Goal: Task Accomplishment & Management: Manage account settings

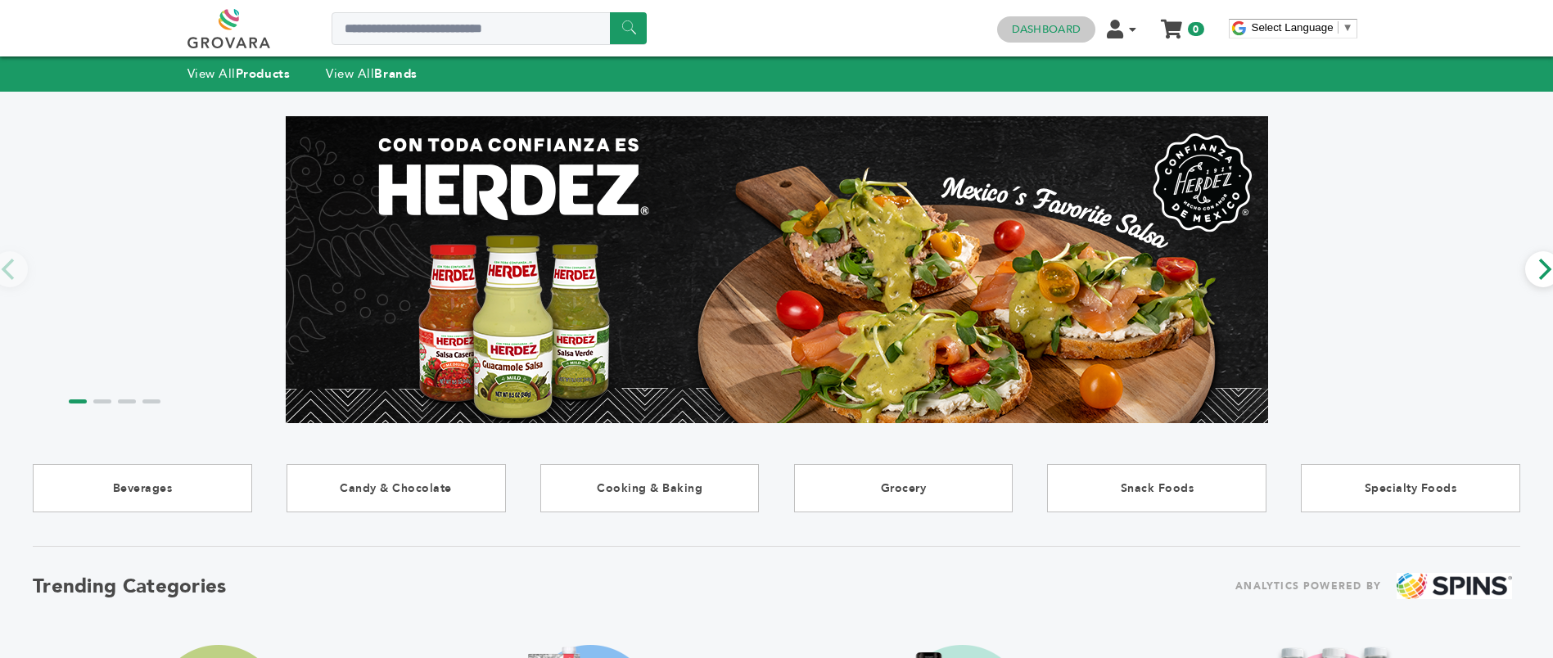
click at [1022, 29] on link "Dashboard" at bounding box center [1046, 29] width 69 height 15
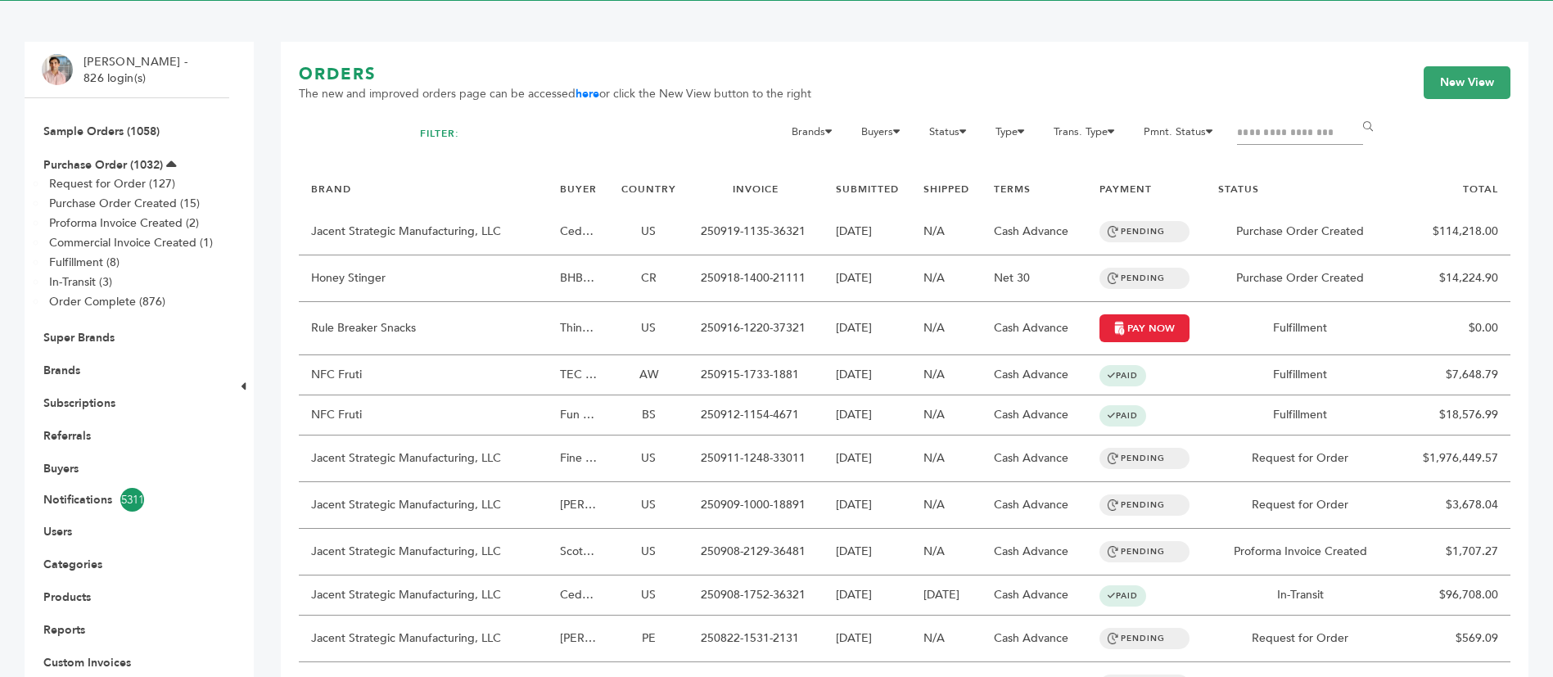
scroll to position [123, 0]
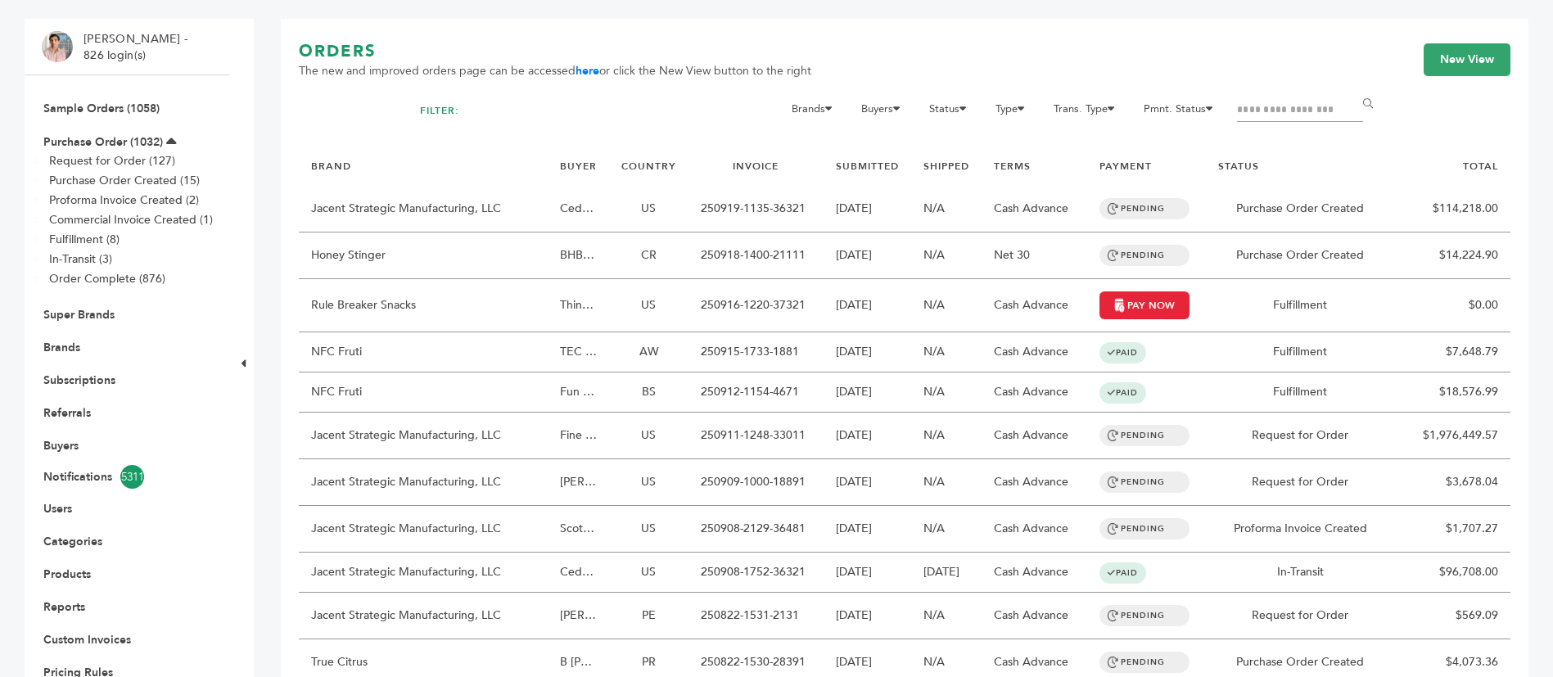
click at [78, 448] on link "Buyers" at bounding box center [60, 446] width 35 height 16
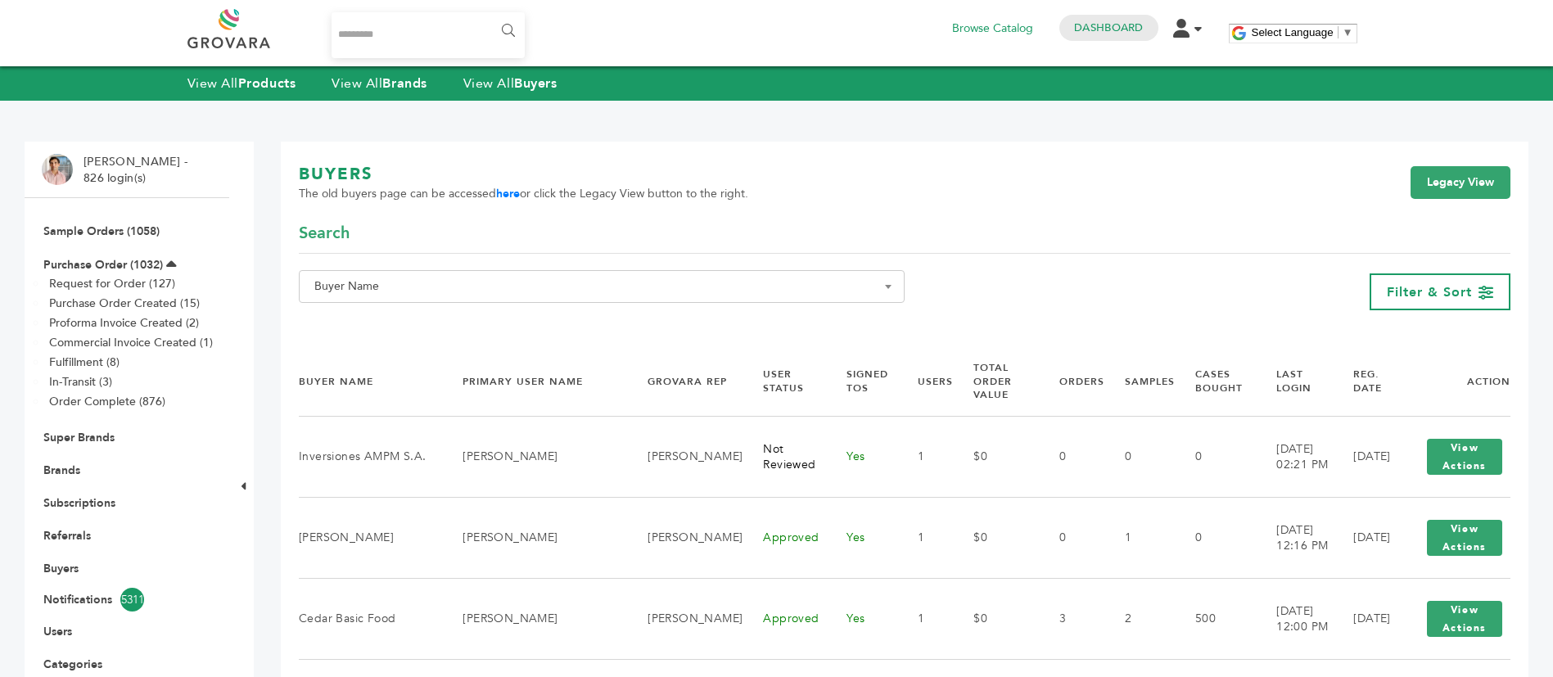
click at [542, 280] on span "Buyer Name" at bounding box center [602, 286] width 588 height 23
click at [536, 321] on input "Search" at bounding box center [602, 316] width 598 height 20
paste input "**********"
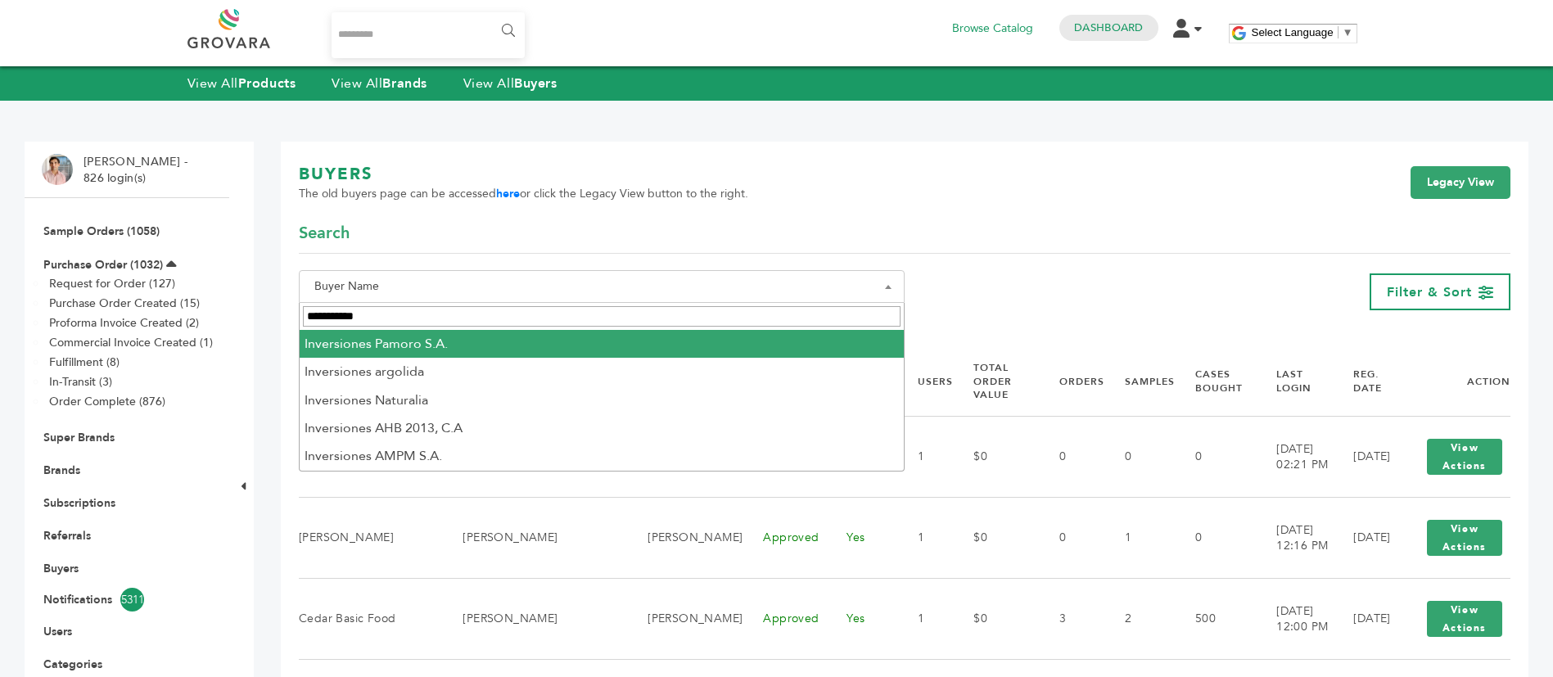
type input "**********"
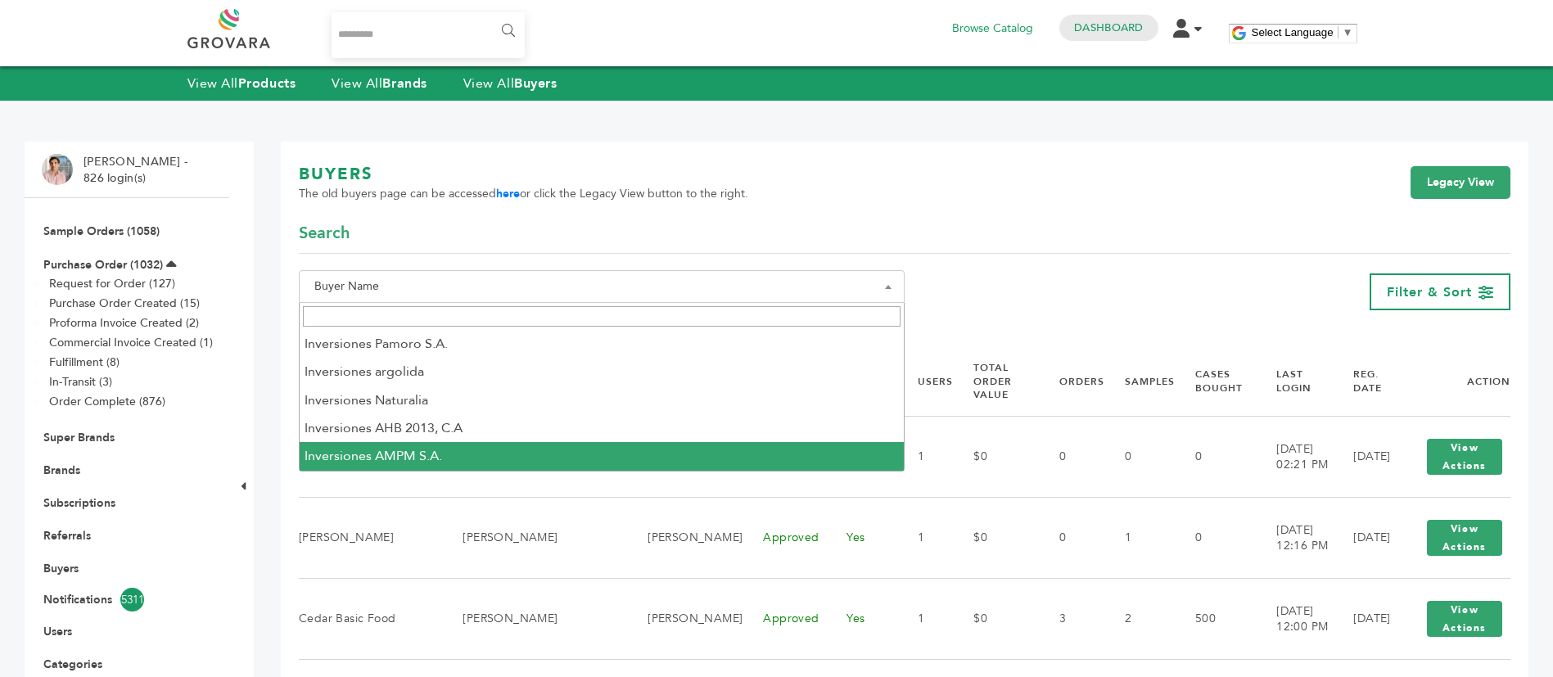
select select "**********"
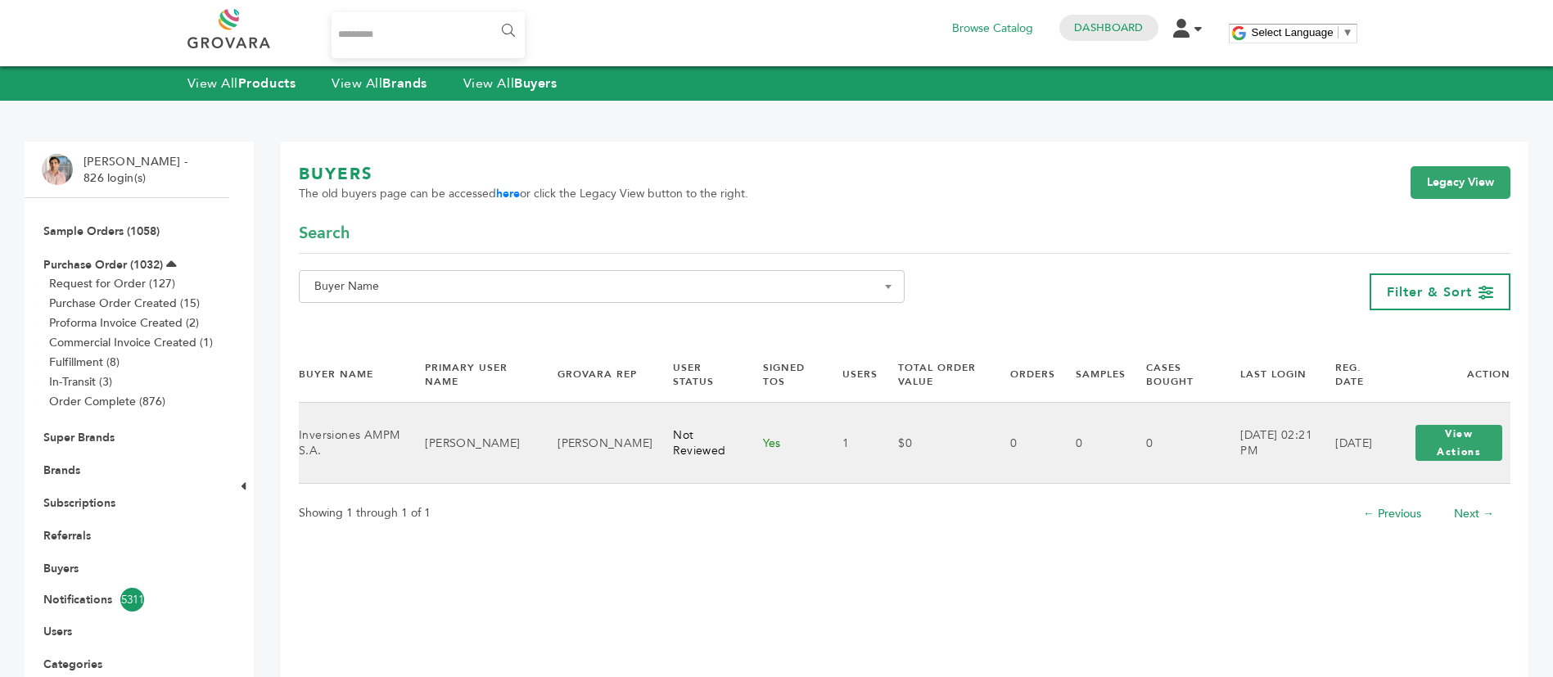
click at [895, 414] on td "$0" at bounding box center [934, 443] width 112 height 81
click at [1126, 449] on td "0" at bounding box center [1173, 443] width 94 height 81
click at [1456, 443] on button "View Actions" at bounding box center [1459, 443] width 87 height 36
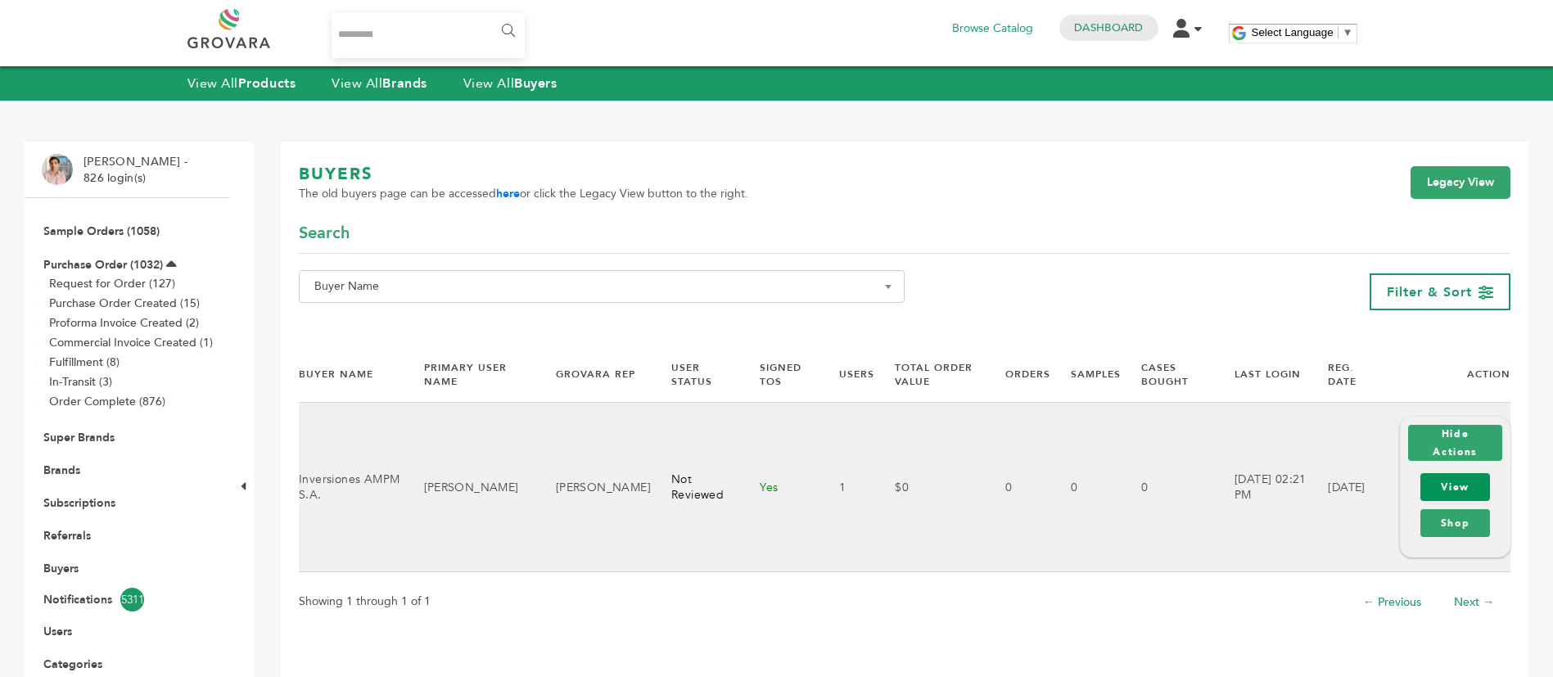
click at [1473, 473] on link "View" at bounding box center [1456, 487] width 70 height 28
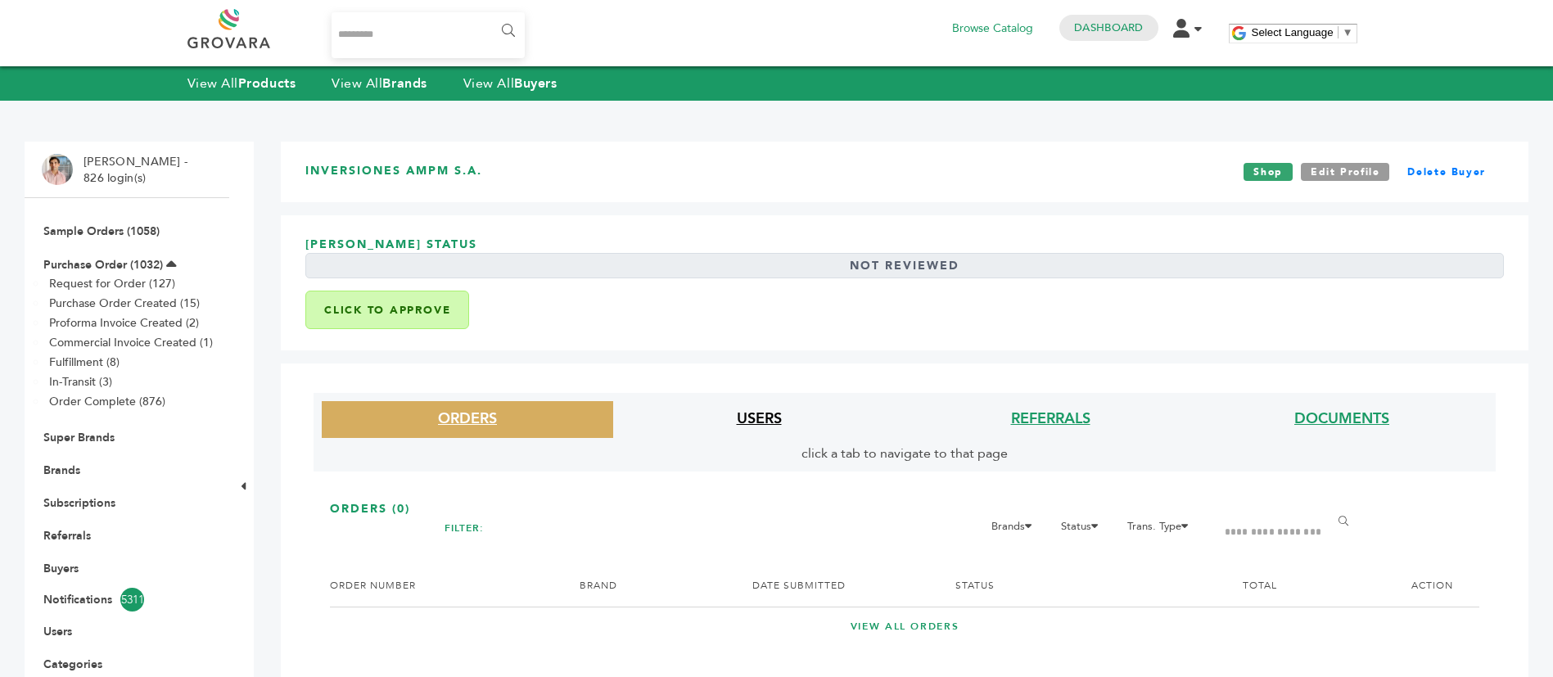
click at [789, 427] on li "USERS" at bounding box center [758, 419] width 291 height 37
click at [760, 402] on li "USERS" at bounding box center [758, 419] width 291 height 37
click at [759, 405] on li "USERS" at bounding box center [758, 419] width 291 height 37
click at [759, 414] on link "USERS" at bounding box center [759, 419] width 45 height 20
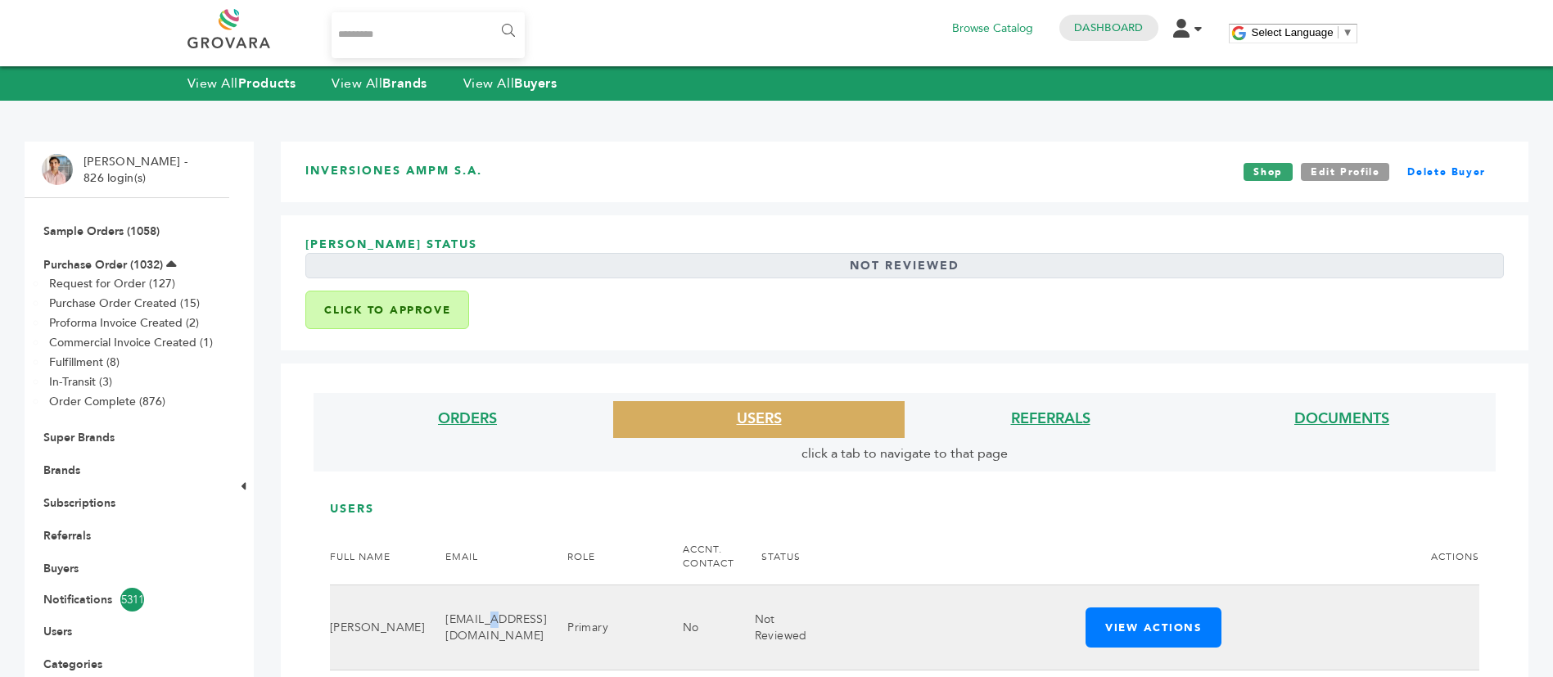
click at [456, 625] on td "mhidalgo@ampm.co.cr" at bounding box center [486, 627] width 122 height 85
copy tr "[EMAIL_ADDRESS][DOMAIN_NAME]"
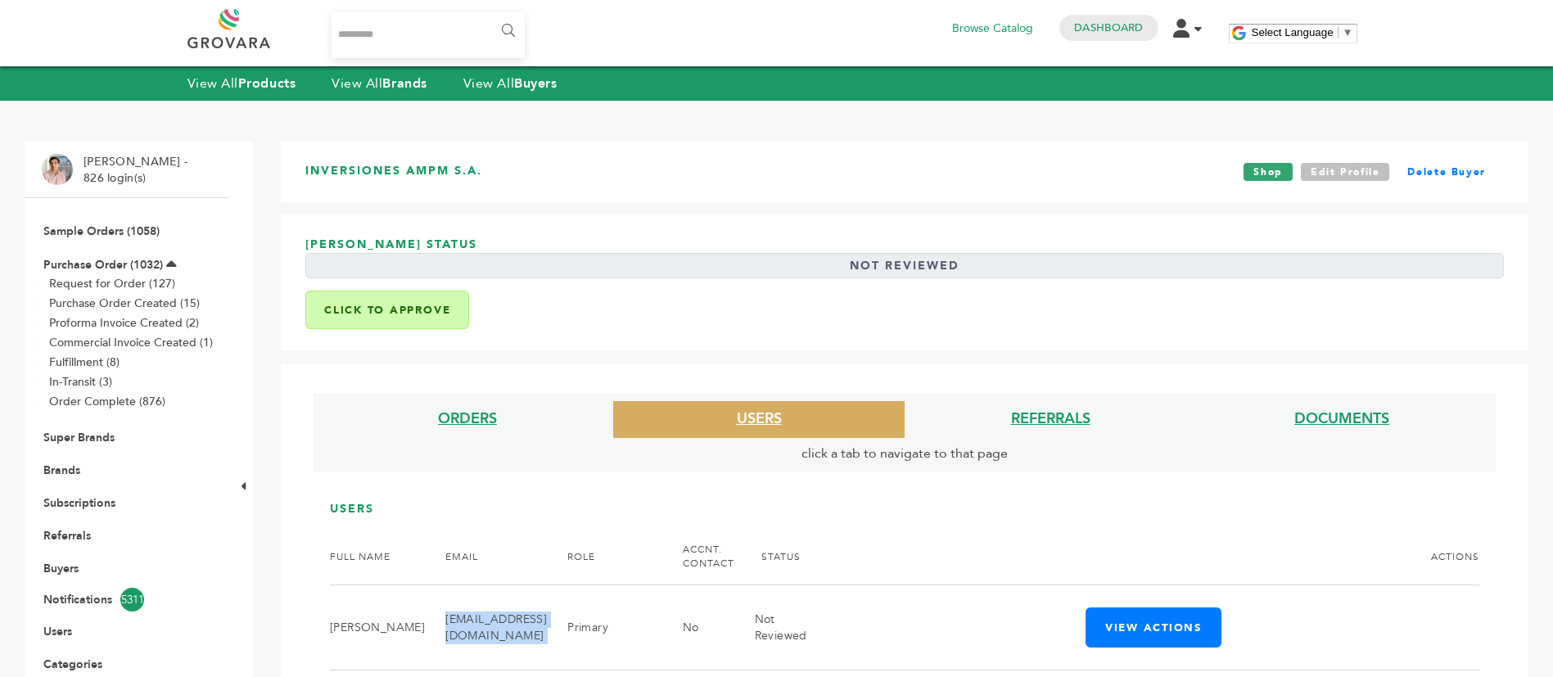
click at [1354, 175] on link "Edit Profile" at bounding box center [1345, 172] width 89 height 18
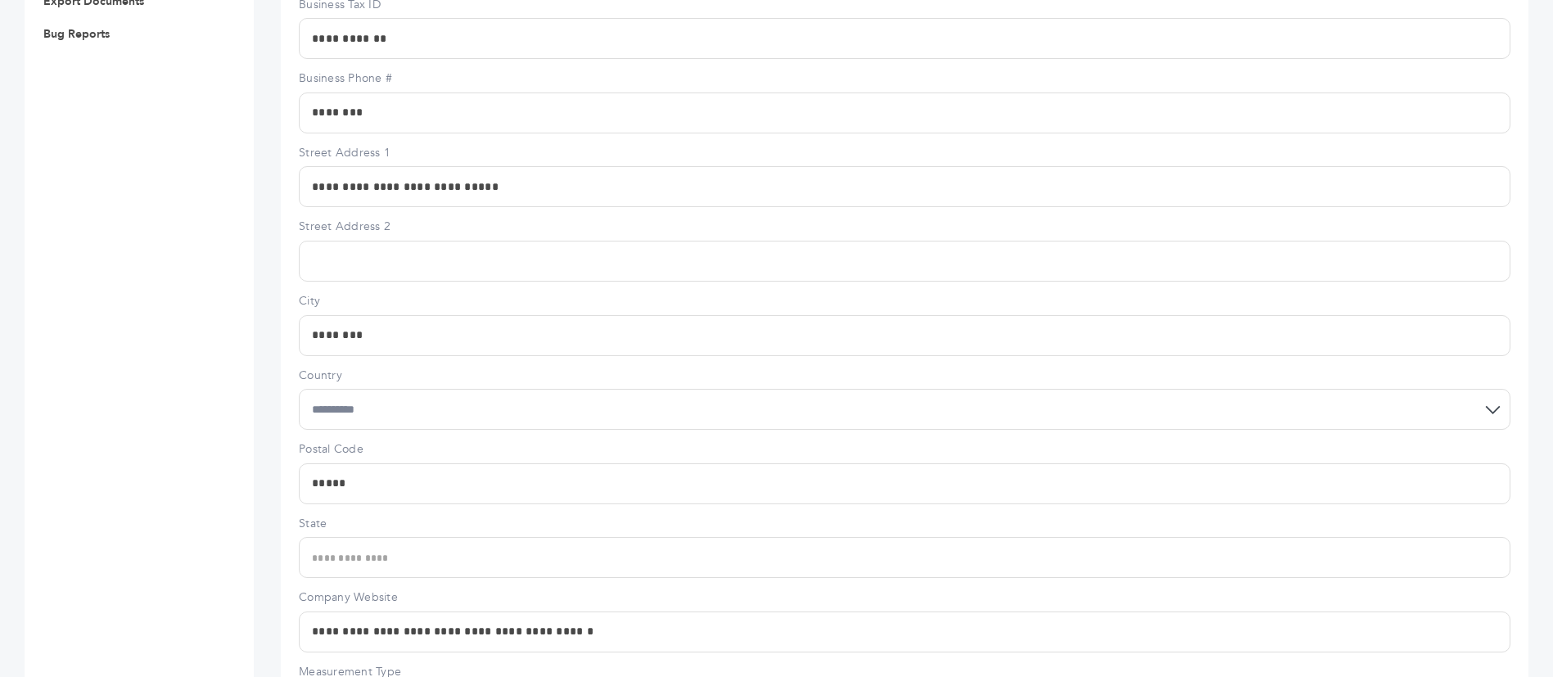
scroll to position [1105, 0]
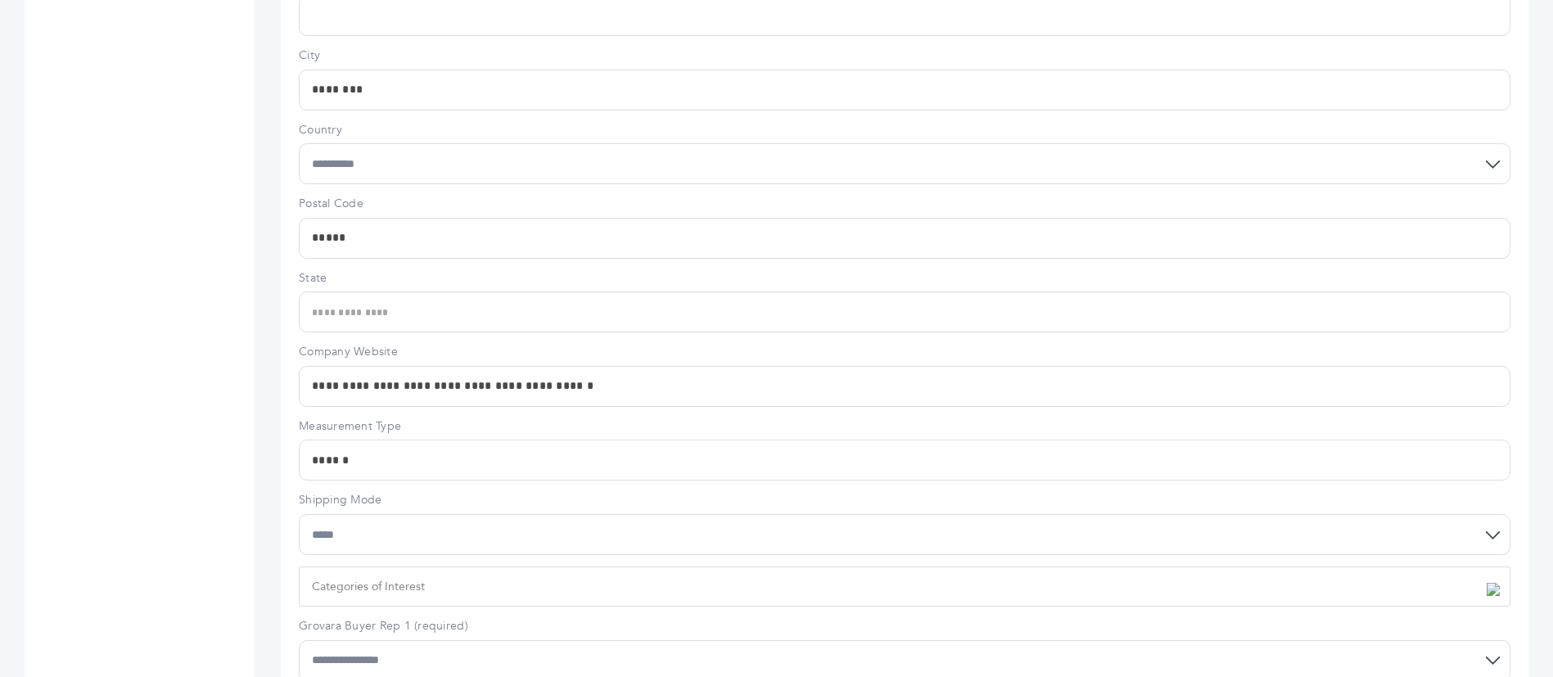
drag, startPoint x: 420, startPoint y: 381, endPoint x: 590, endPoint y: 382, distance: 169.5
click at [590, 382] on input "**********" at bounding box center [905, 386] width 1212 height 41
